Goal: Find specific fact: Find specific fact

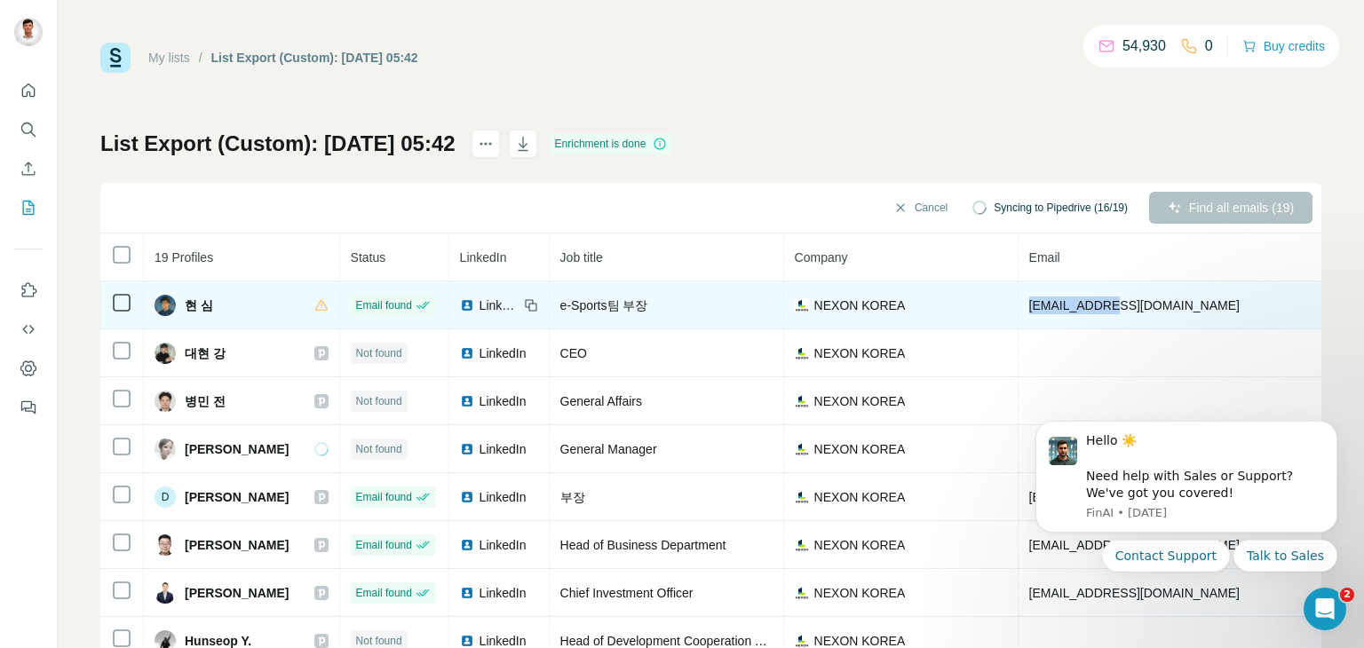
drag, startPoint x: 1133, startPoint y: 304, endPoint x: 976, endPoint y: 304, distance: 157.1
click at [976, 304] on tr "현 심 Email found LinkedIn e-Sports팀 부장 NEXON KOREA [EMAIL_ADDRESS][DOMAIN_NAME] …" at bounding box center [947, 305] width 1695 height 48
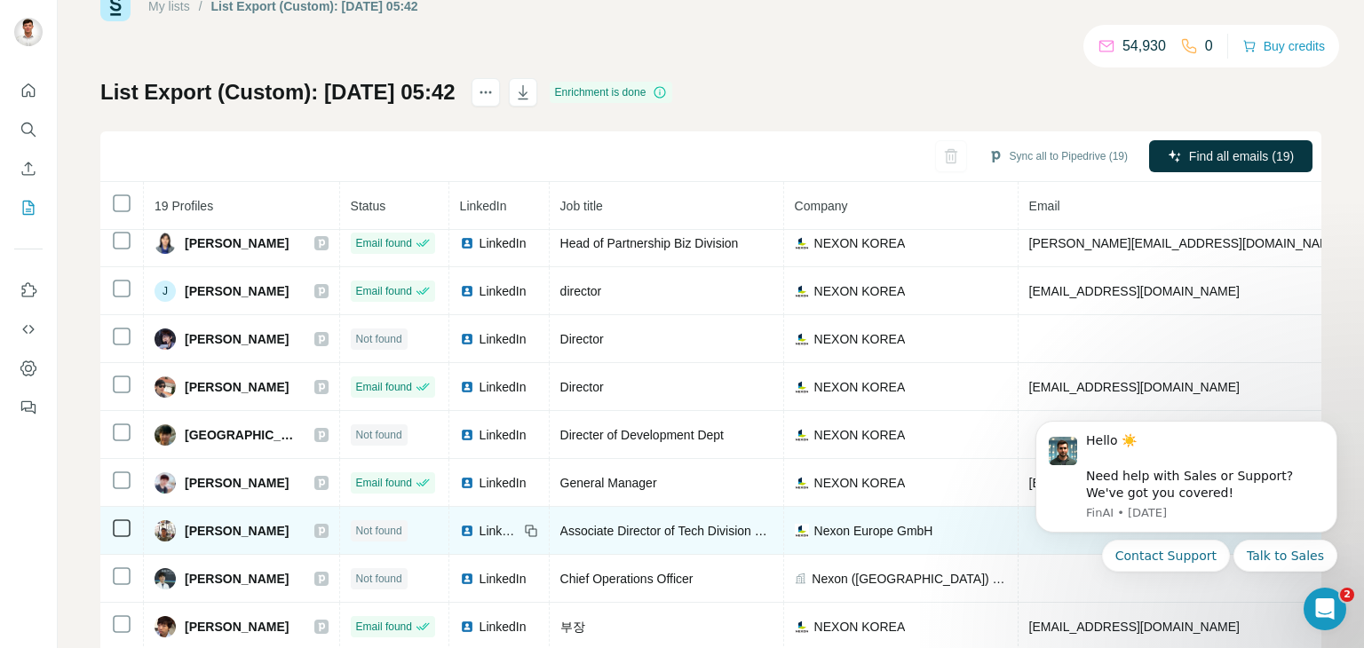
scroll to position [97, 0]
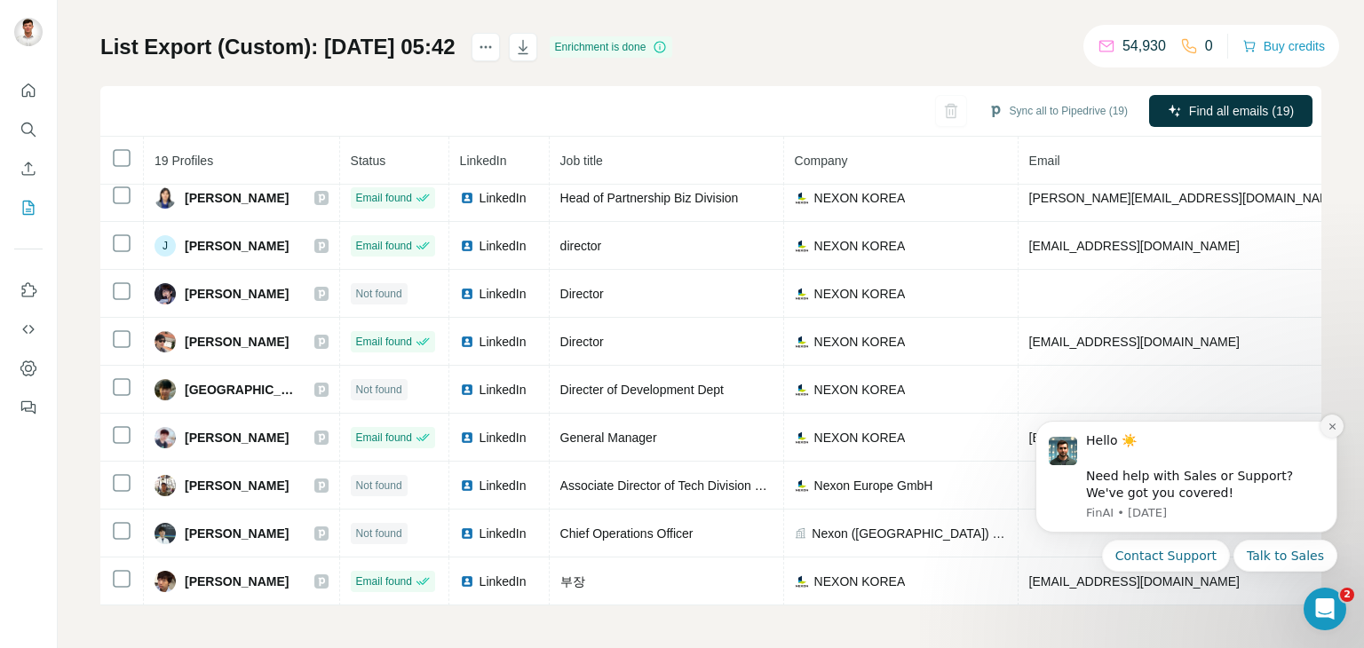
click at [1330, 429] on icon "Dismiss notification" at bounding box center [1332, 427] width 10 height 10
click at [1329, 429] on icon "Dismiss notification" at bounding box center [1331, 426] width 6 height 6
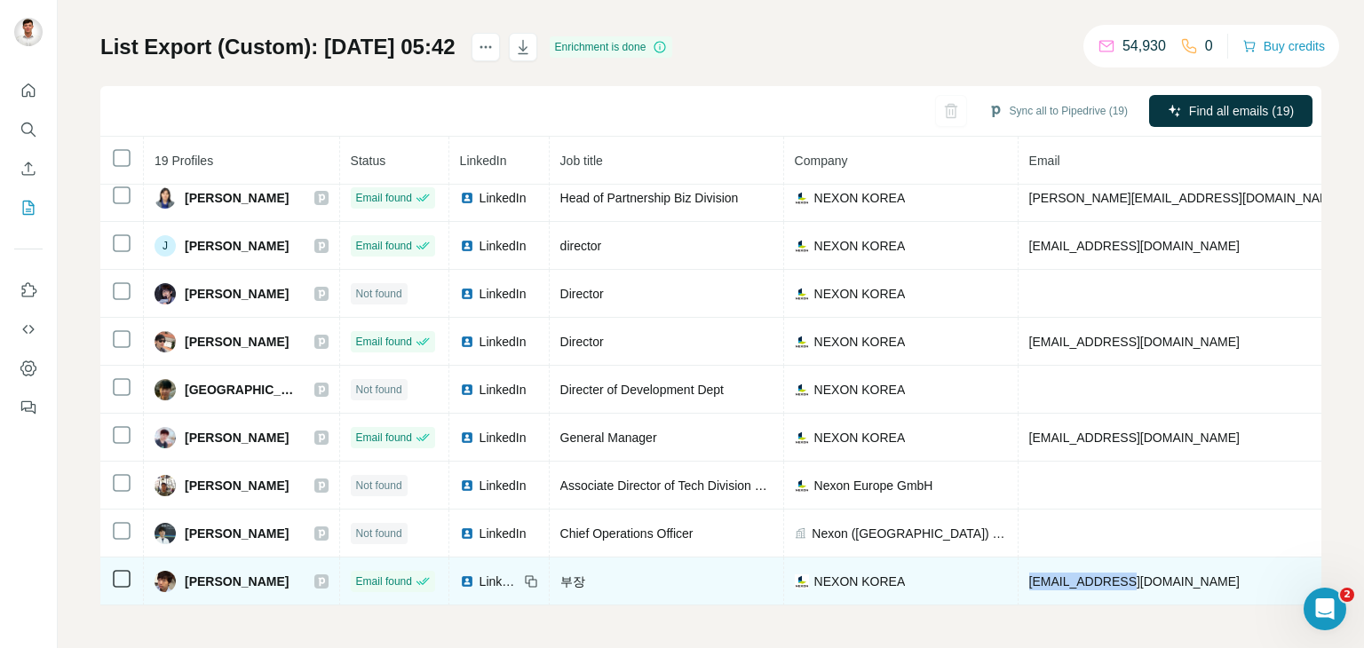
drag, startPoint x: 1146, startPoint y: 569, endPoint x: 1030, endPoint y: 577, distance: 116.6
click at [1030, 577] on td "[EMAIL_ADDRESS][DOMAIN_NAME]" at bounding box center [1185, 582] width 335 height 48
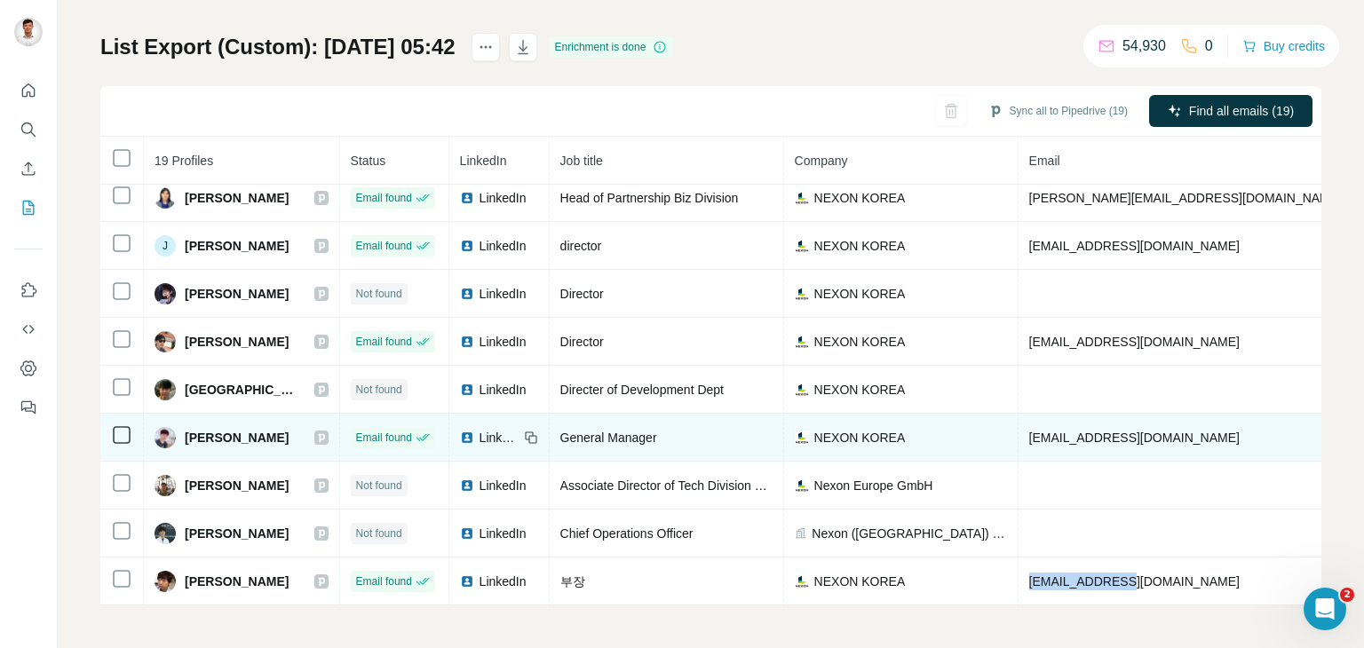
copy span "[EMAIL_ADDRESS][DOMAIN_NAME]"
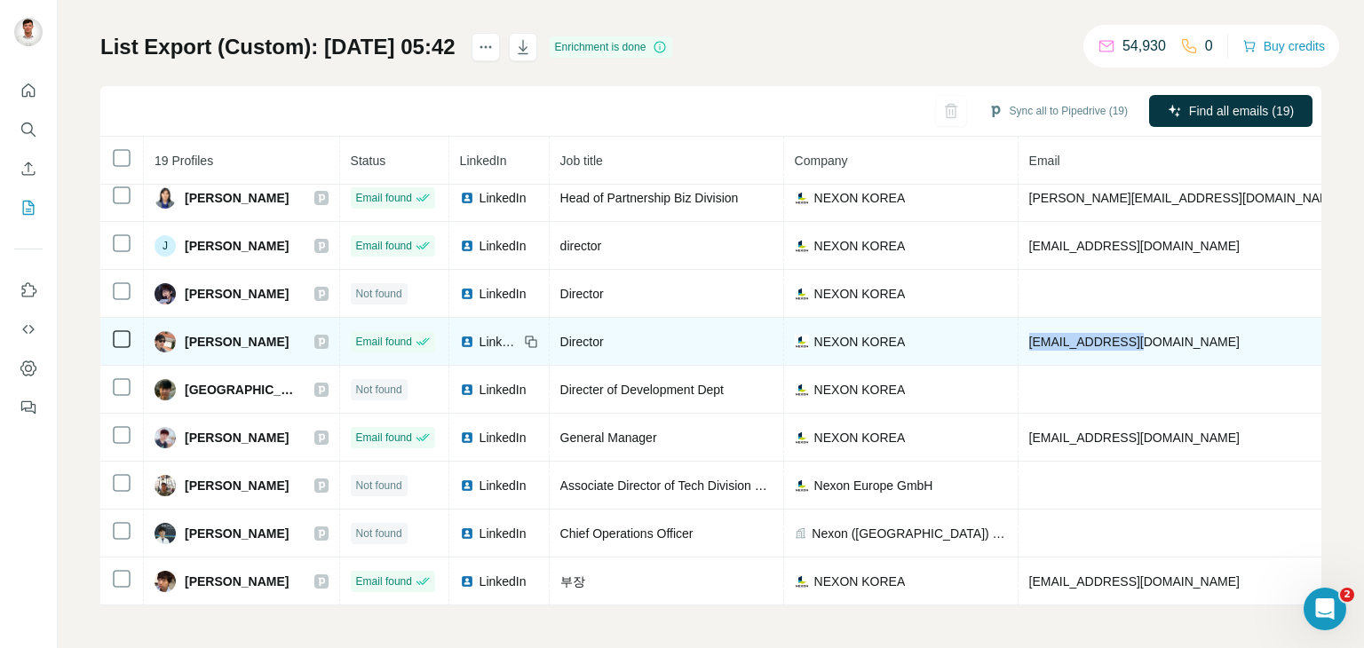
drag, startPoint x: 1167, startPoint y: 328, endPoint x: 1026, endPoint y: 335, distance: 141.3
click at [1026, 335] on td "[EMAIL_ADDRESS][DOMAIN_NAME]" at bounding box center [1185, 342] width 335 height 48
copy span "[EMAIL_ADDRESS][DOMAIN_NAME]"
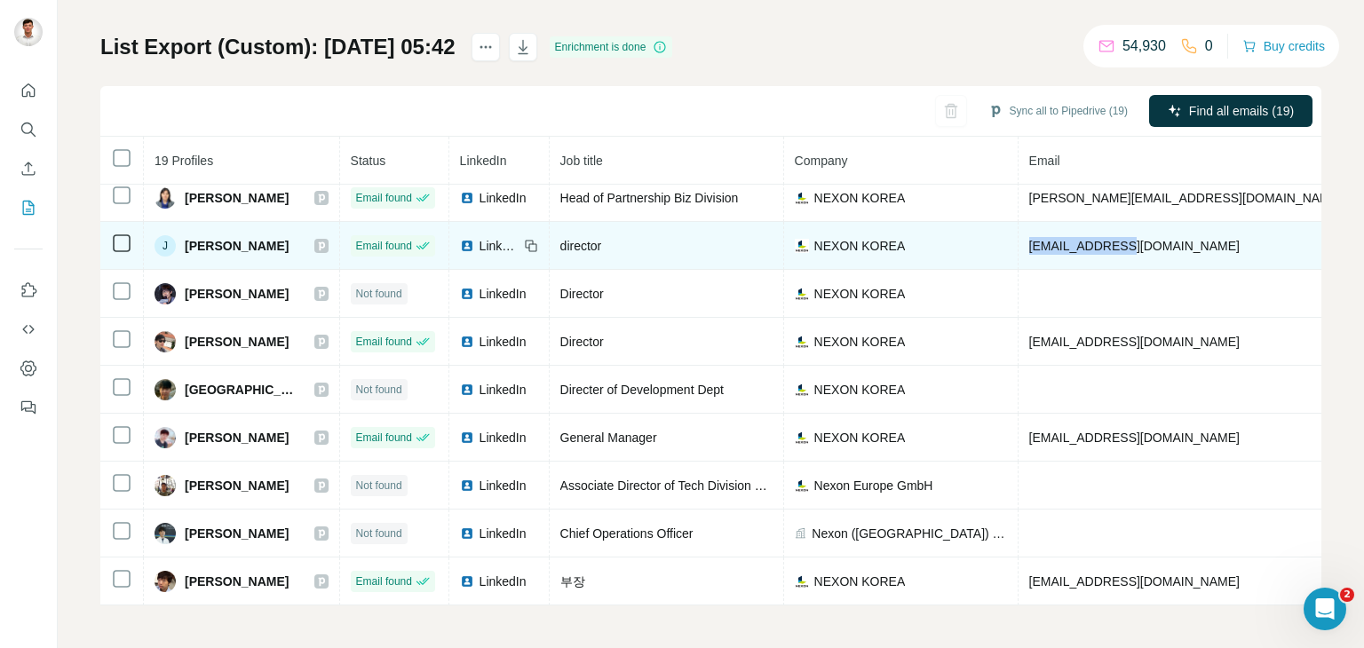
drag, startPoint x: 1133, startPoint y: 233, endPoint x: 1032, endPoint y: 239, distance: 101.3
click at [1032, 239] on td "[EMAIL_ADDRESS][DOMAIN_NAME]" at bounding box center [1185, 246] width 335 height 48
copy span "[EMAIL_ADDRESS][DOMAIN_NAME]"
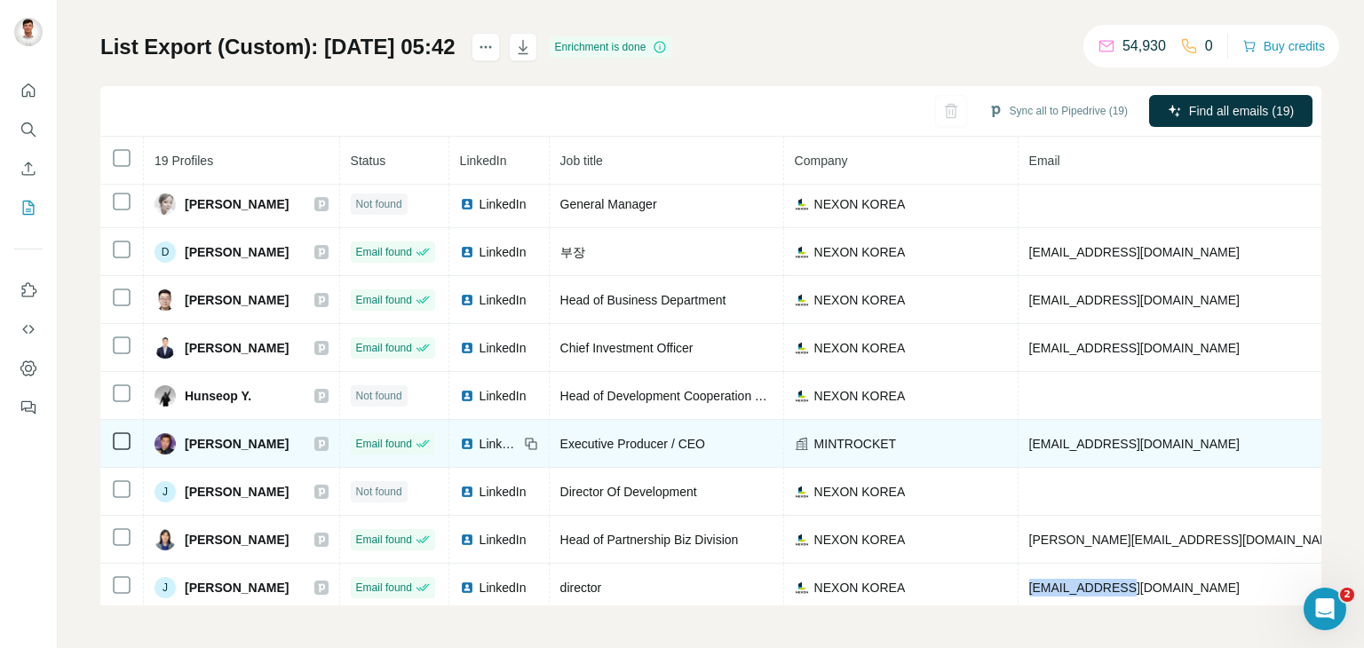
scroll to position [137, 0]
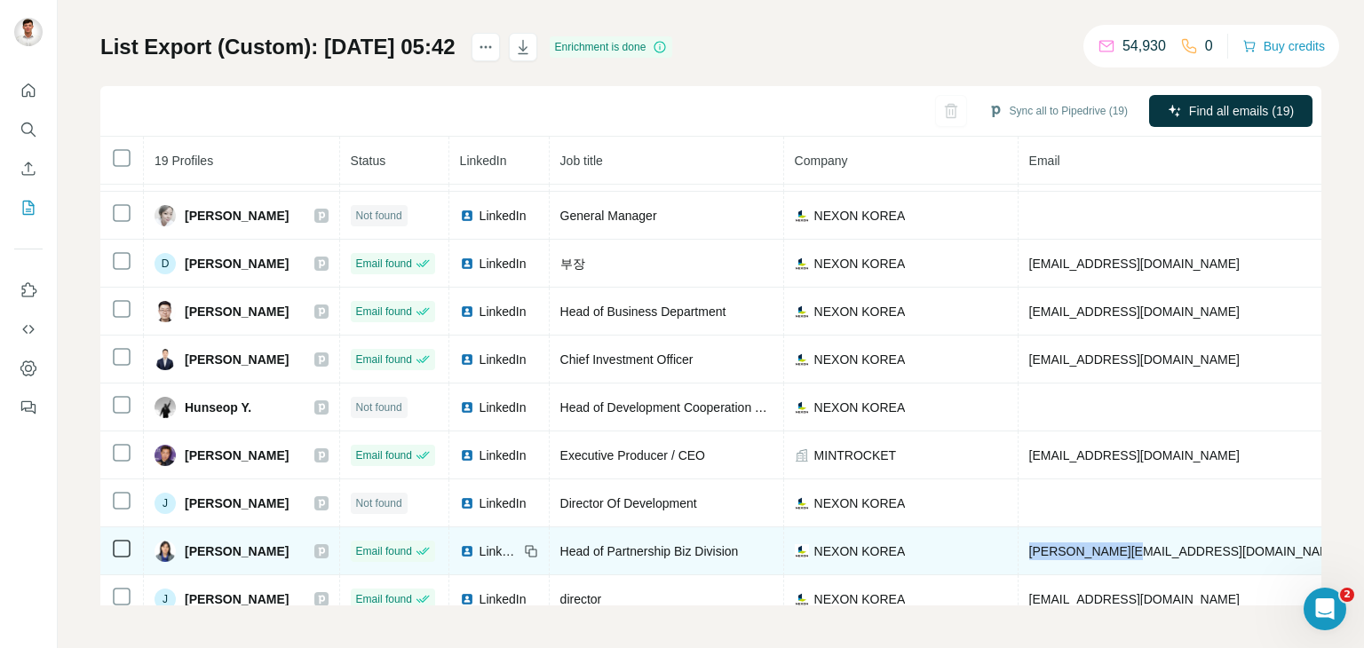
drag, startPoint x: 1156, startPoint y: 553, endPoint x: 1027, endPoint y: 568, distance: 129.6
click at [1027, 568] on td "[PERSON_NAME][EMAIL_ADDRESS][DOMAIN_NAME]" at bounding box center [1185, 551] width 335 height 48
copy span "[PERSON_NAME][EMAIL_ADDRESS][DOMAIN_NAME]"
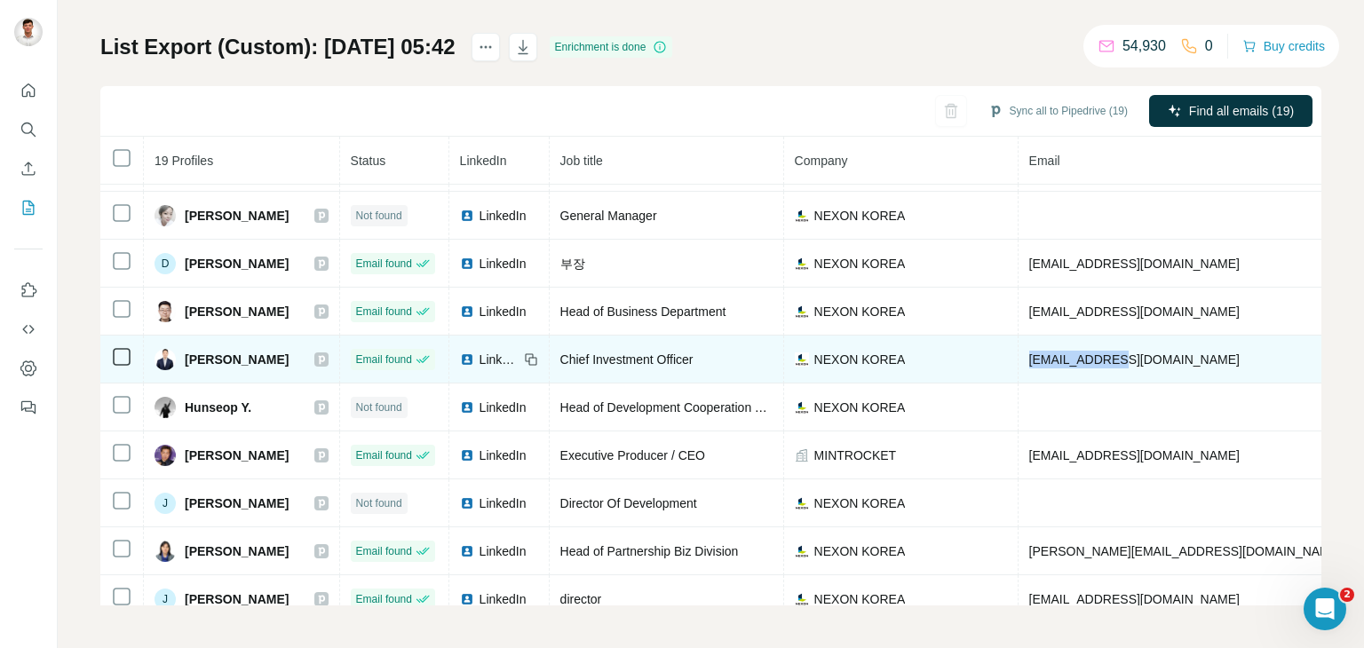
drag, startPoint x: 1143, startPoint y: 345, endPoint x: 1025, endPoint y: 372, distance: 121.0
click at [1025, 372] on td "[EMAIL_ADDRESS][DOMAIN_NAME]" at bounding box center [1185, 360] width 335 height 48
copy span "[EMAIL_ADDRESS][DOMAIN_NAME]"
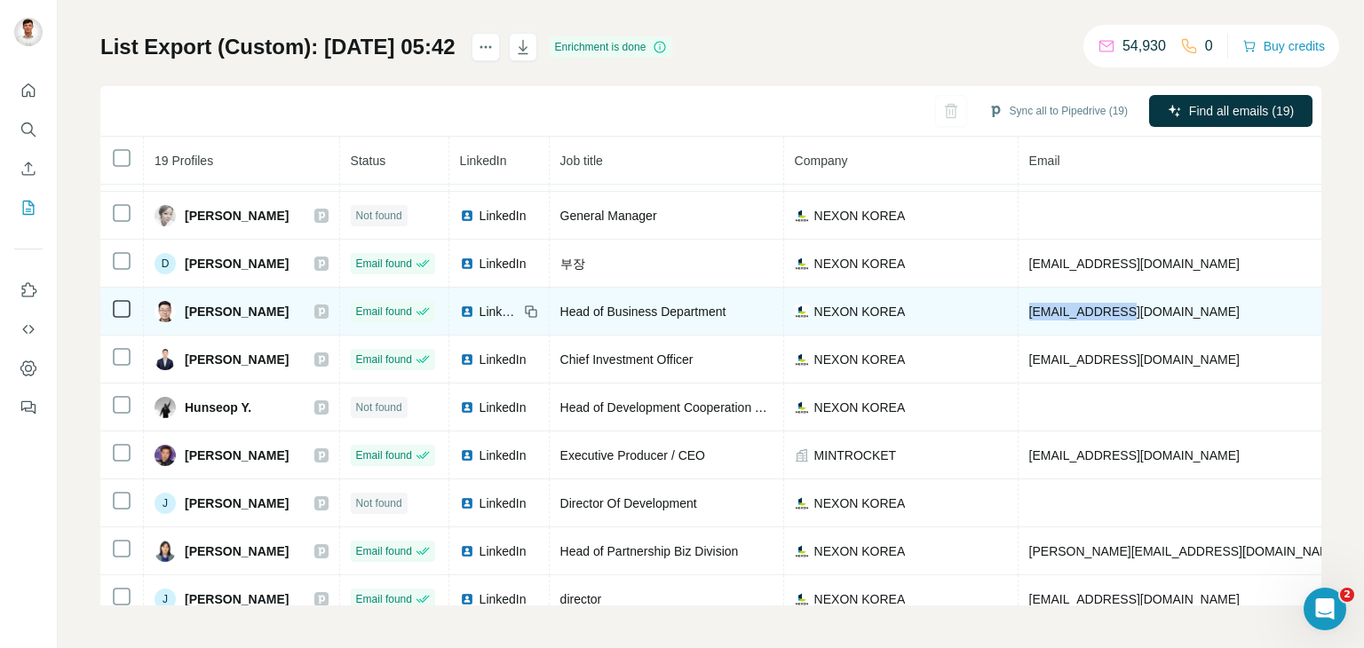
drag, startPoint x: 1137, startPoint y: 305, endPoint x: 1033, endPoint y: 315, distance: 104.3
click at [1033, 315] on td "[EMAIL_ADDRESS][DOMAIN_NAME]" at bounding box center [1185, 312] width 335 height 48
copy span "[EMAIL_ADDRESS][DOMAIN_NAME]"
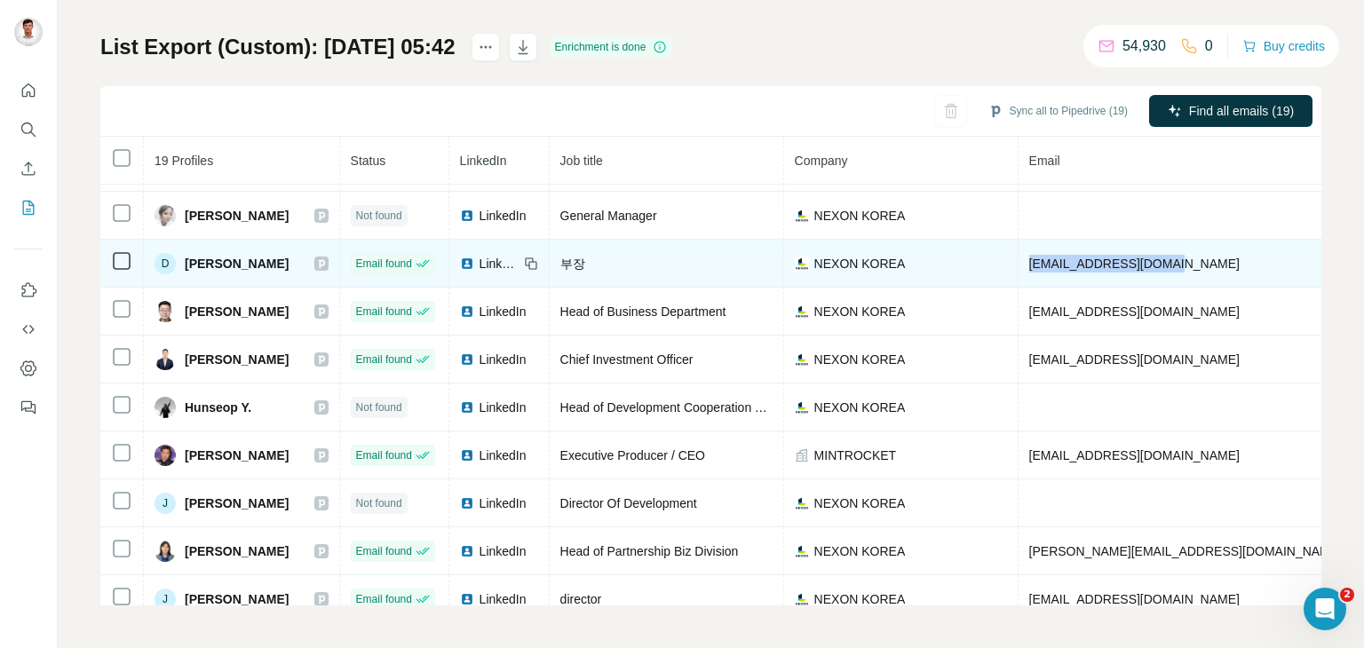
drag, startPoint x: 1196, startPoint y: 260, endPoint x: 1025, endPoint y: 281, distance: 171.8
click at [1025, 281] on td "[EMAIL_ADDRESS][DOMAIN_NAME]" at bounding box center [1185, 264] width 335 height 48
copy span "[EMAIL_ADDRESS][DOMAIN_NAME]"
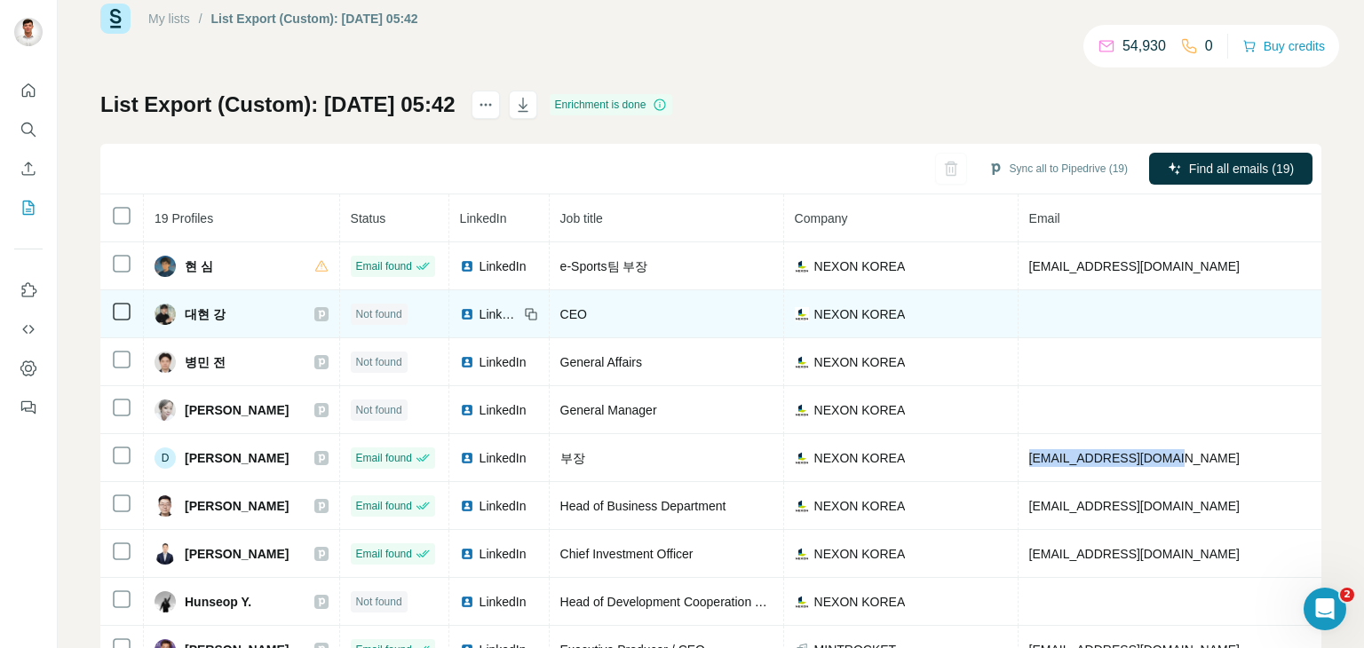
scroll to position [8, 0]
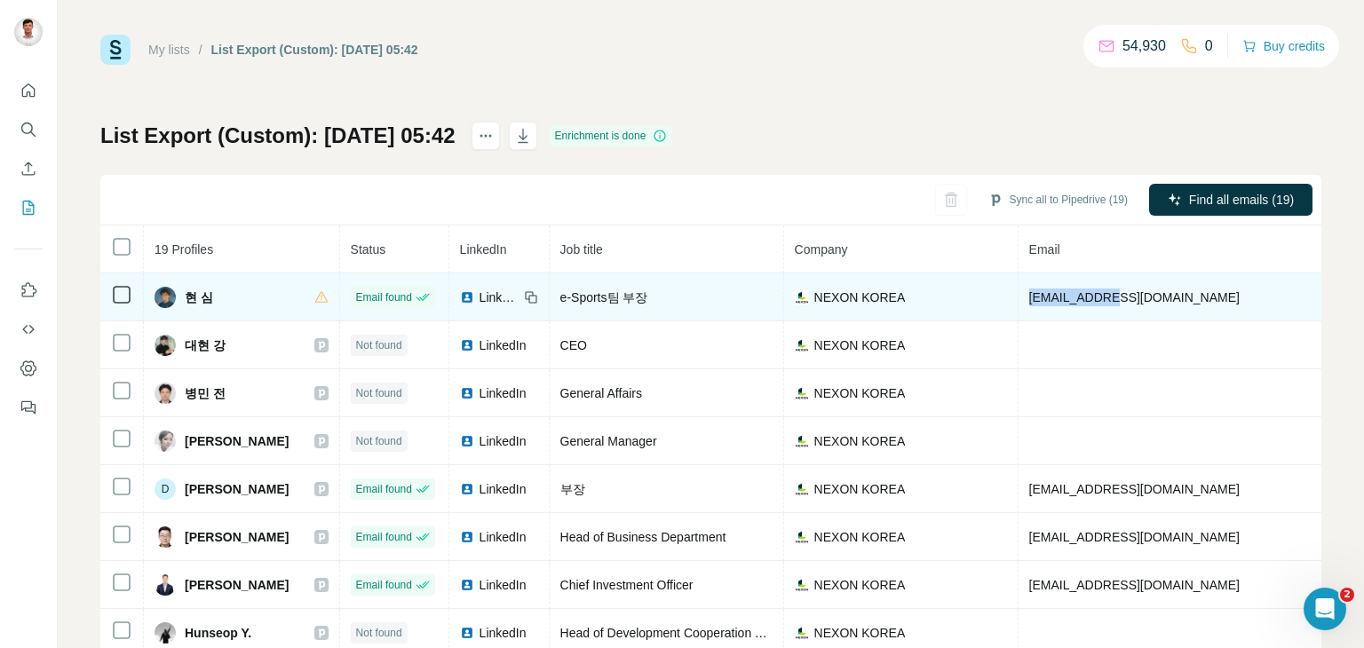
drag, startPoint x: 1147, startPoint y: 294, endPoint x: 1016, endPoint y: 304, distance: 130.9
click at [1016, 304] on tr "현 심 Email found LinkedIn e-Sports팀 부장 NEXON KOREA [EMAIL_ADDRESS][DOMAIN_NAME] …" at bounding box center [947, 297] width 1695 height 48
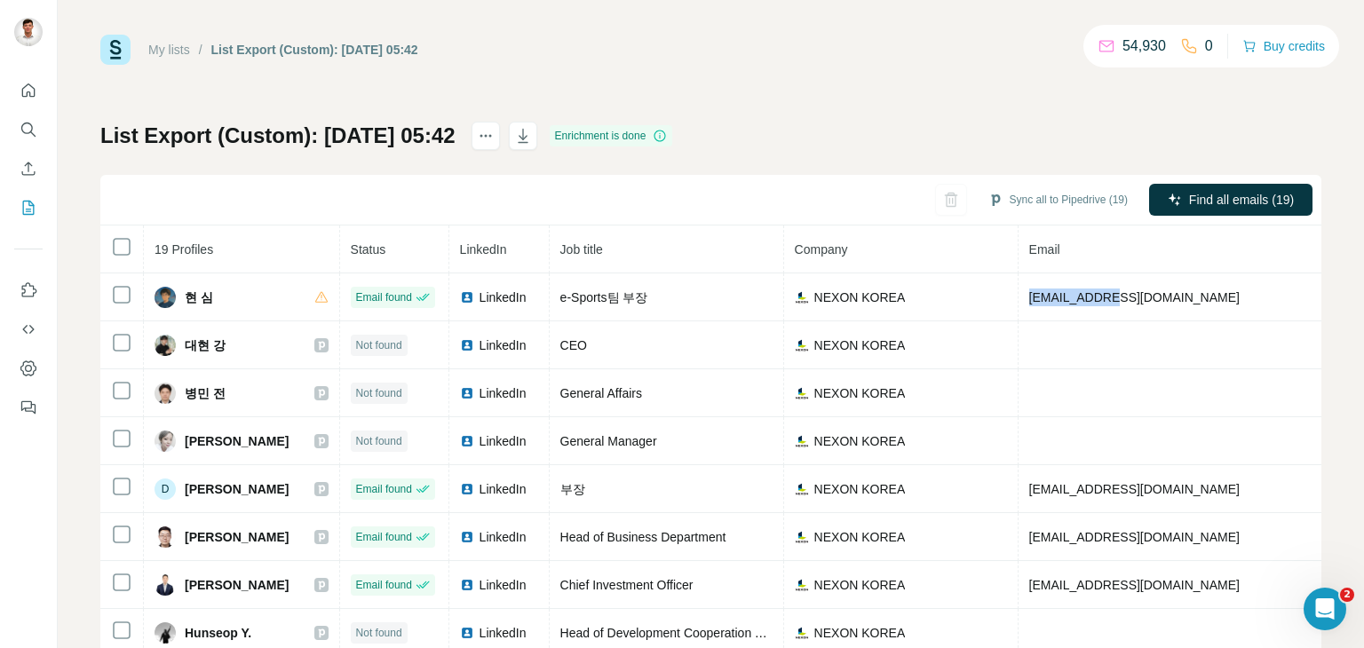
copy tr "[EMAIL_ADDRESS][DOMAIN_NAME]"
click at [111, 250] on icon at bounding box center [121, 246] width 21 height 21
